Goal: Find contact information: Find contact information

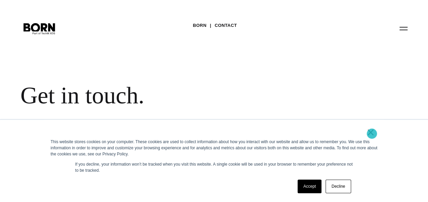
click at [372, 134] on link "×" at bounding box center [371, 132] width 8 height 6
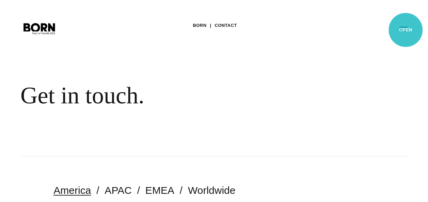
click at [406, 30] on button "Primary Menu" at bounding box center [403, 28] width 16 height 14
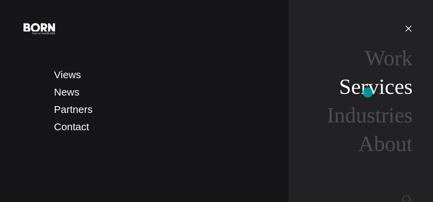
click at [368, 93] on link "Services" at bounding box center [376, 87] width 74 height 24
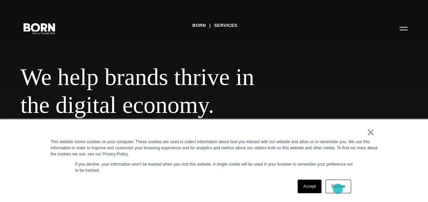
click at [338, 189] on link "Decline" at bounding box center [338, 187] width 25 height 14
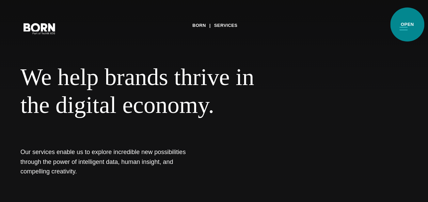
click at [407, 25] on button "Primary Menu" at bounding box center [403, 28] width 16 height 14
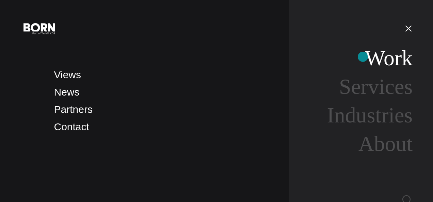
click at [365, 57] on link "Work" at bounding box center [389, 58] width 48 height 24
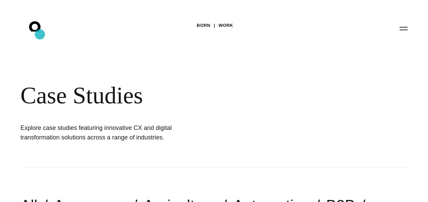
click at [40, 34] on icon ".st0{display:none;} .st1{display:inline;} .st2{font-family:'HelveticaNeue-Mediu…" at bounding box center [40, 28] width 44 height 18
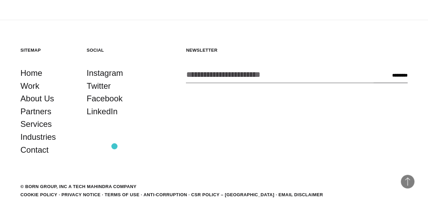
scroll to position [1537, 0]
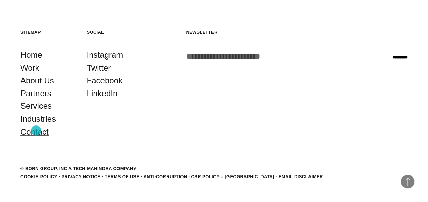
click at [36, 131] on link "Contact" at bounding box center [34, 132] width 28 height 13
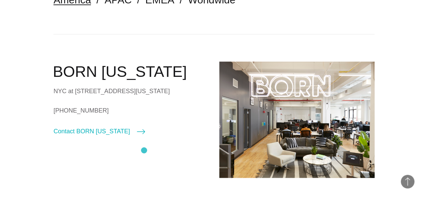
scroll to position [191, 0]
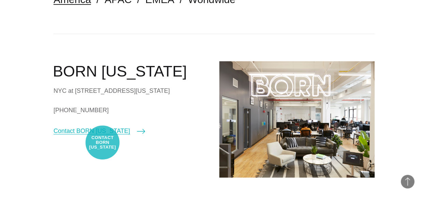
click at [103, 136] on link "Contact BORN [US_STATE]" at bounding box center [98, 131] width 91 height 10
select select "********"
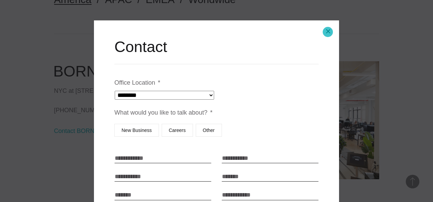
click at [328, 32] on button "Close modal" at bounding box center [328, 31] width 16 height 16
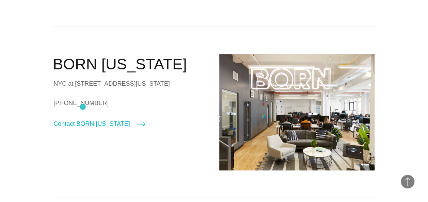
scroll to position [197, 0]
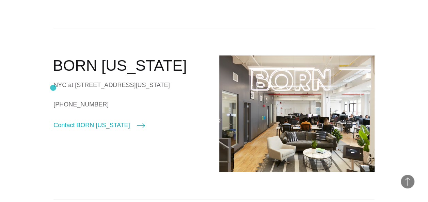
drag, startPoint x: 110, startPoint y: 95, endPoint x: 53, endPoint y: 88, distance: 57.7
click at [53, 88] on div "NYC at [STREET_ADDRESS][US_STATE]" at bounding box center [130, 85] width 155 height 10
copy div "NYC at [STREET_ADDRESS][US_STATE]"
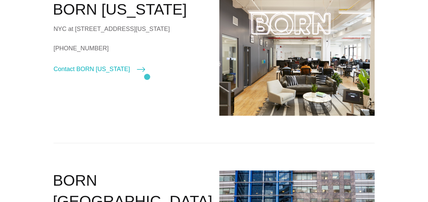
scroll to position [0, 0]
